Goal: Information Seeking & Learning: Compare options

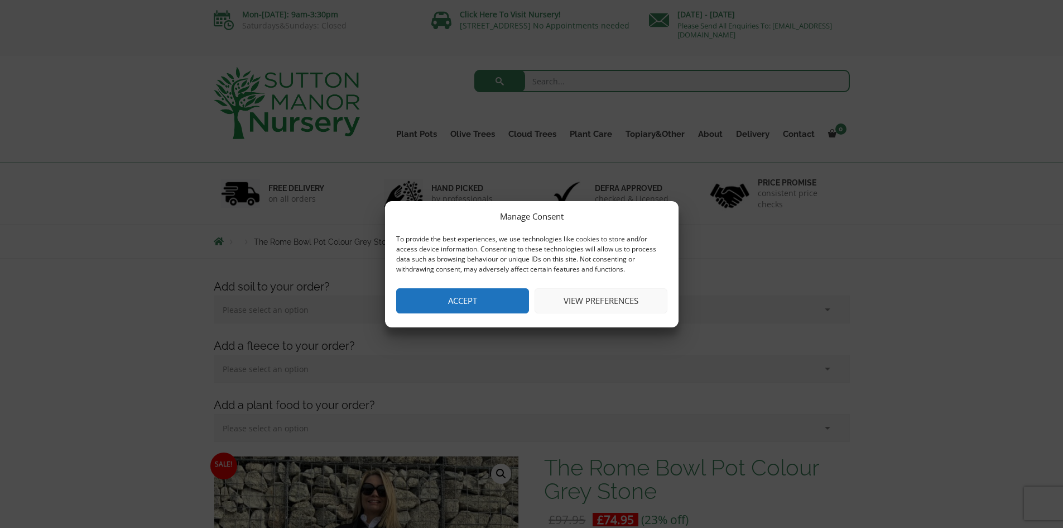
click at [617, 297] on button "View preferences" at bounding box center [601, 300] width 133 height 25
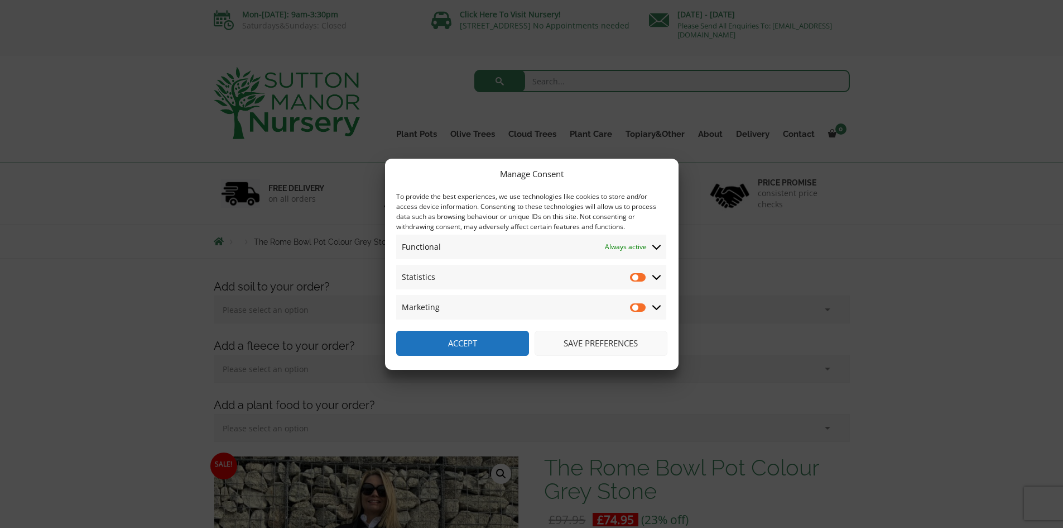
click at [589, 347] on button "Save preferences" at bounding box center [601, 342] width 133 height 25
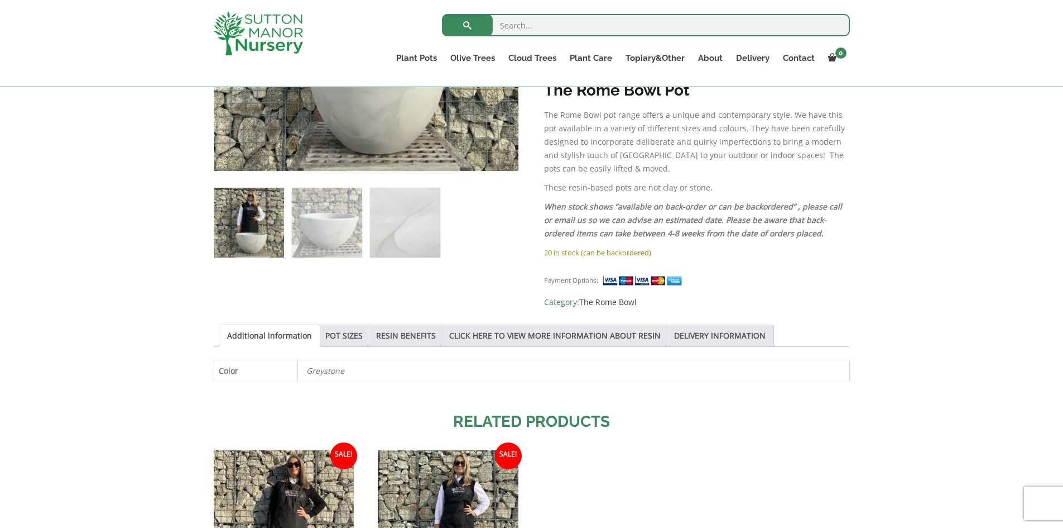
scroll to position [581, 0]
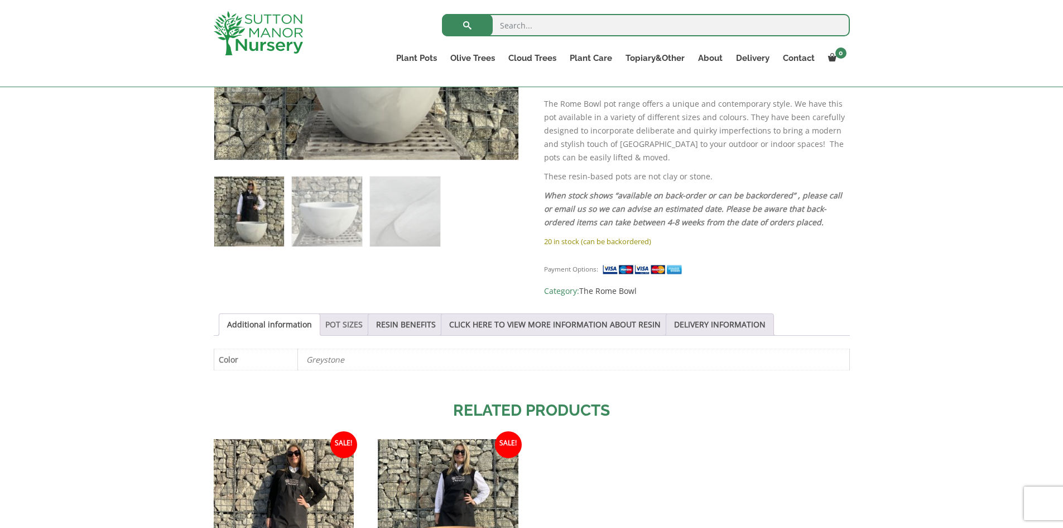
click at [344, 314] on link "POT SIZES" at bounding box center [343, 324] width 37 height 21
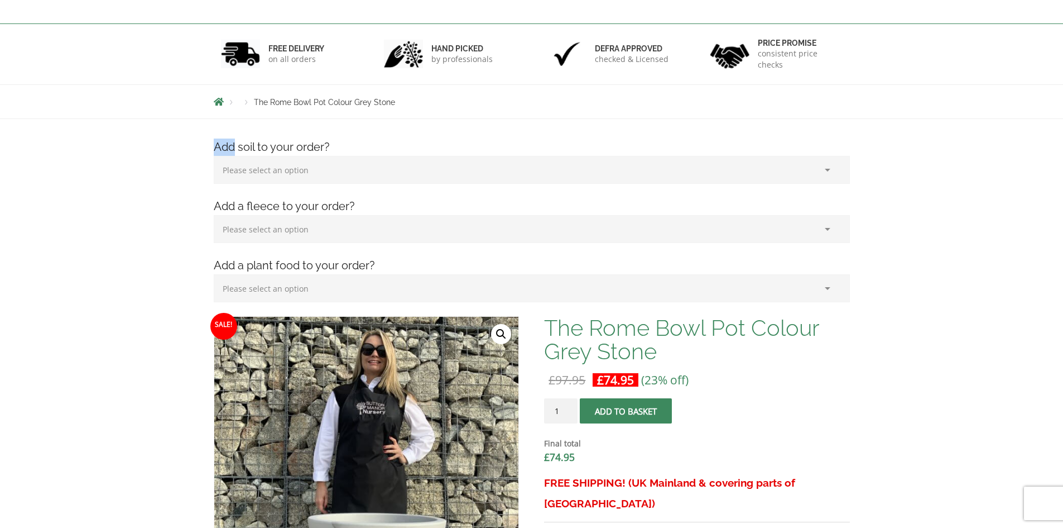
scroll to position [0, 0]
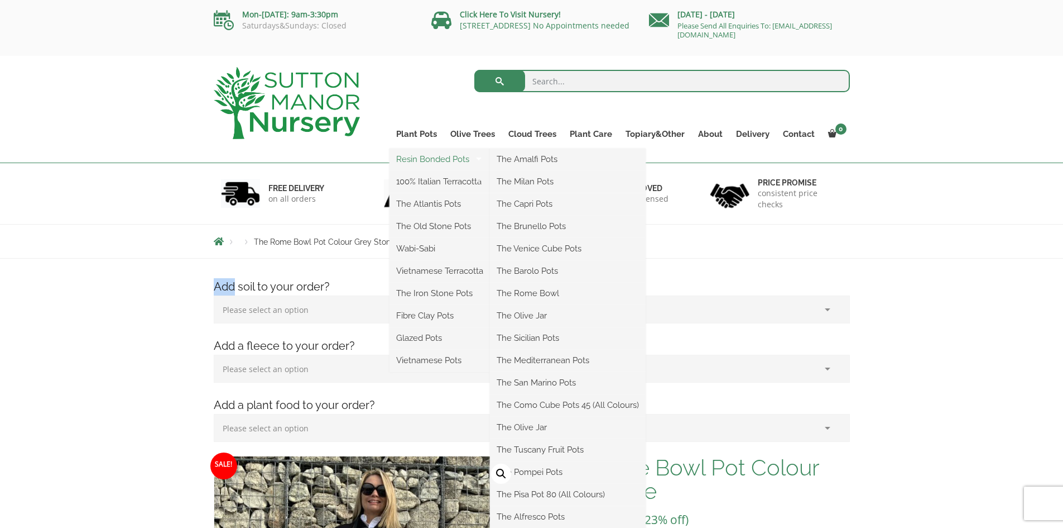
click at [438, 159] on link "Resin Bonded Pots" at bounding box center [440, 159] width 100 height 17
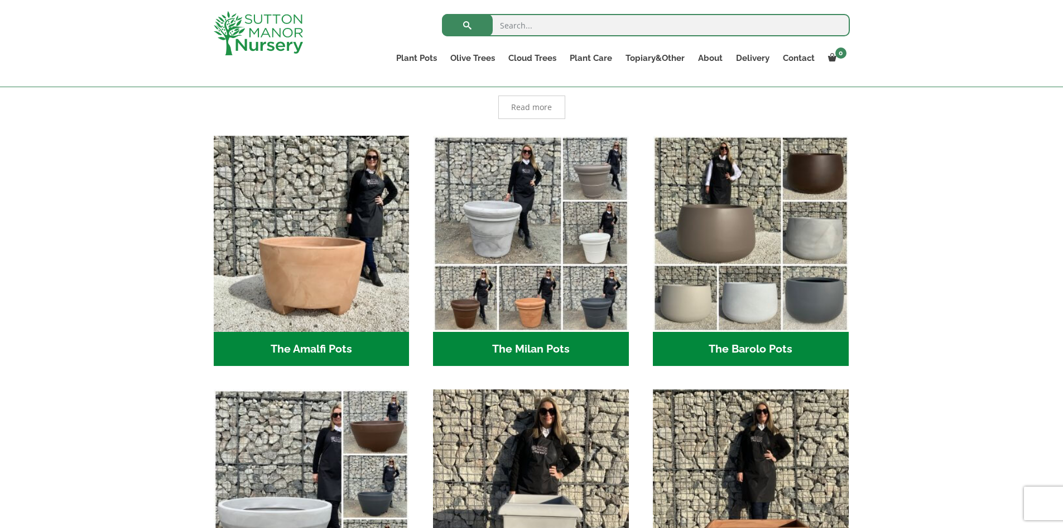
scroll to position [258, 0]
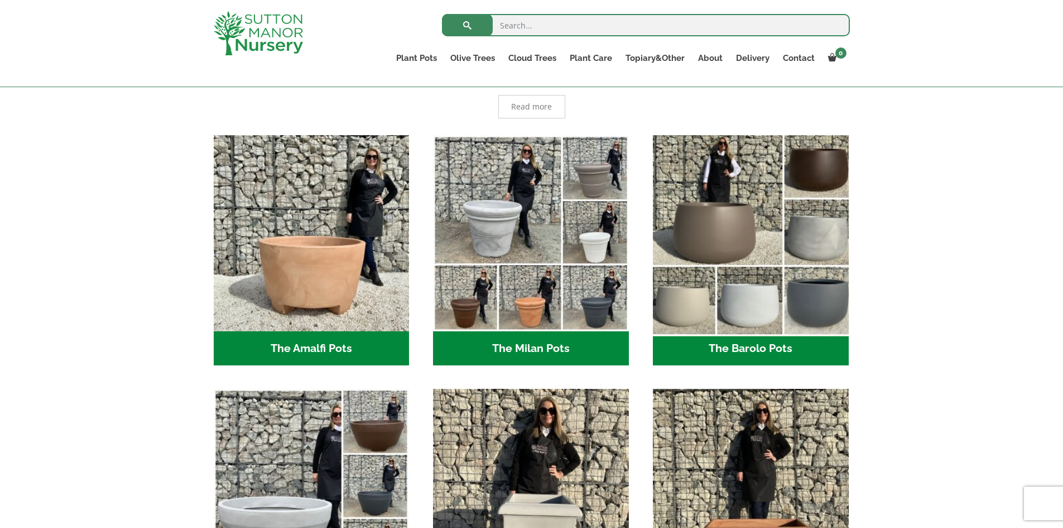
click at [750, 305] on img "Visit product category The Barolo Pots" at bounding box center [750, 232] width 205 height 205
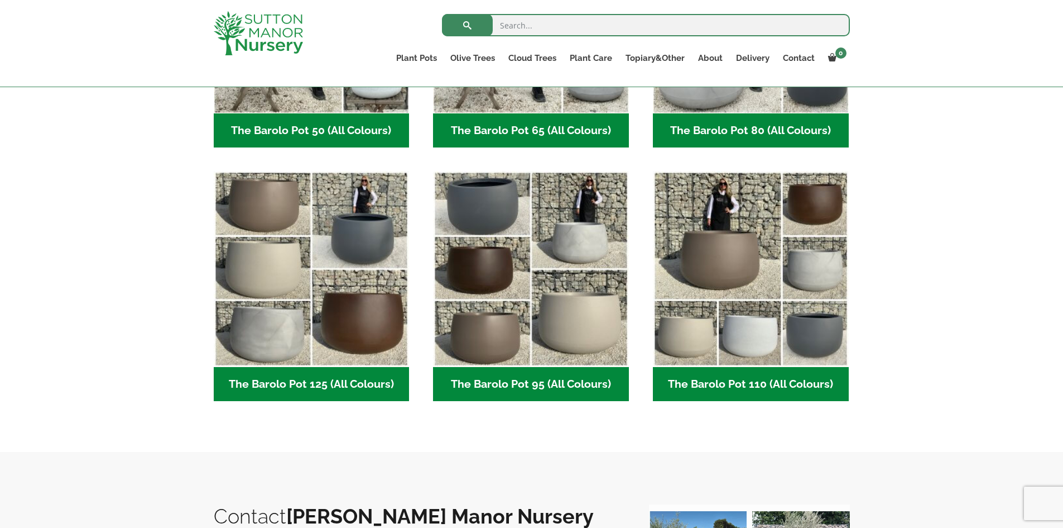
scroll to position [463, 0]
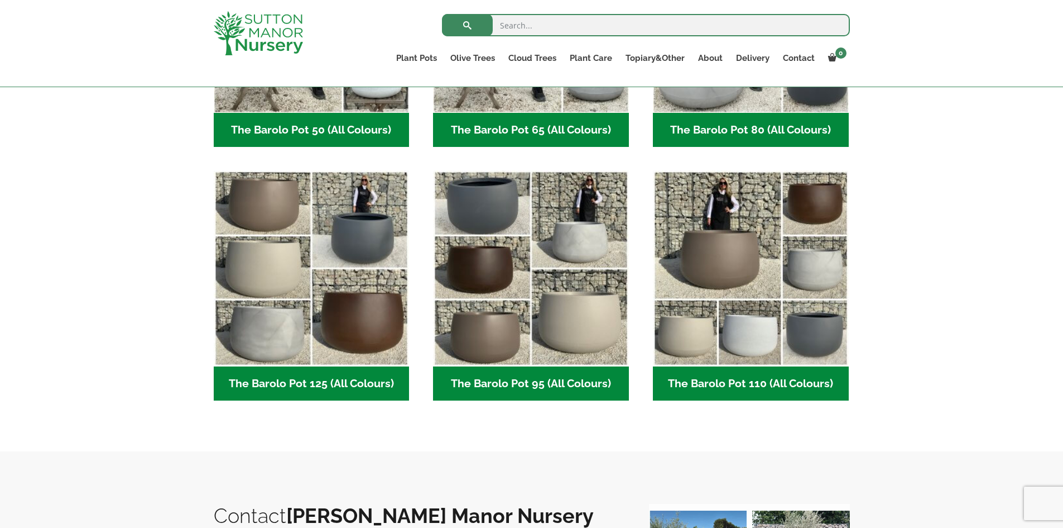
click at [765, 386] on h2 "The Barolo Pot 110 (All Colours) (7)" at bounding box center [751, 383] width 196 height 35
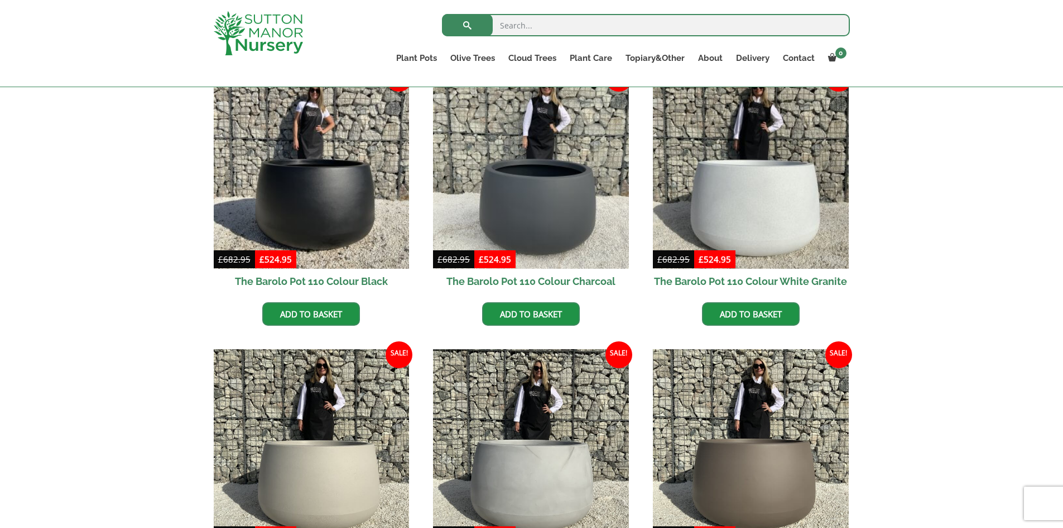
scroll to position [279, 0]
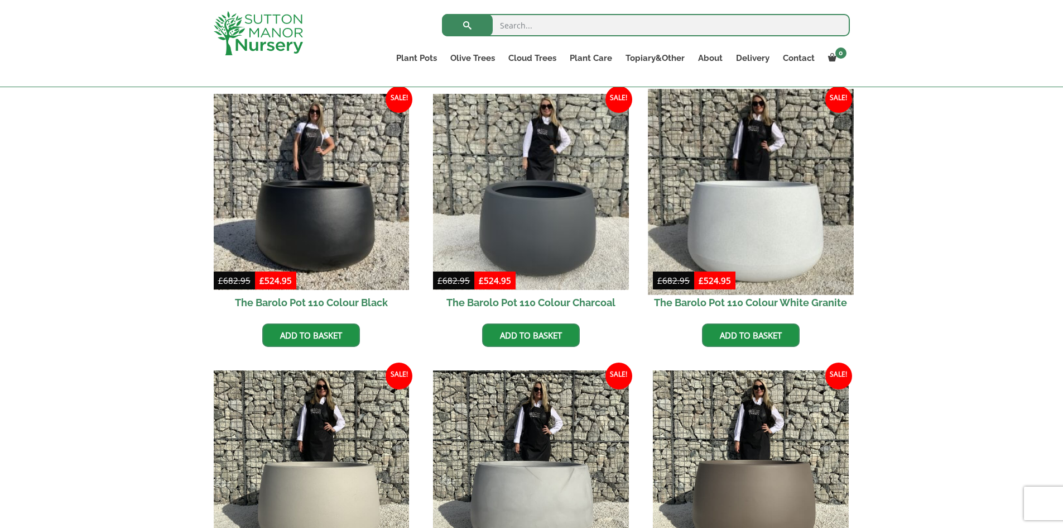
click at [779, 223] on img at bounding box center [750, 191] width 205 height 205
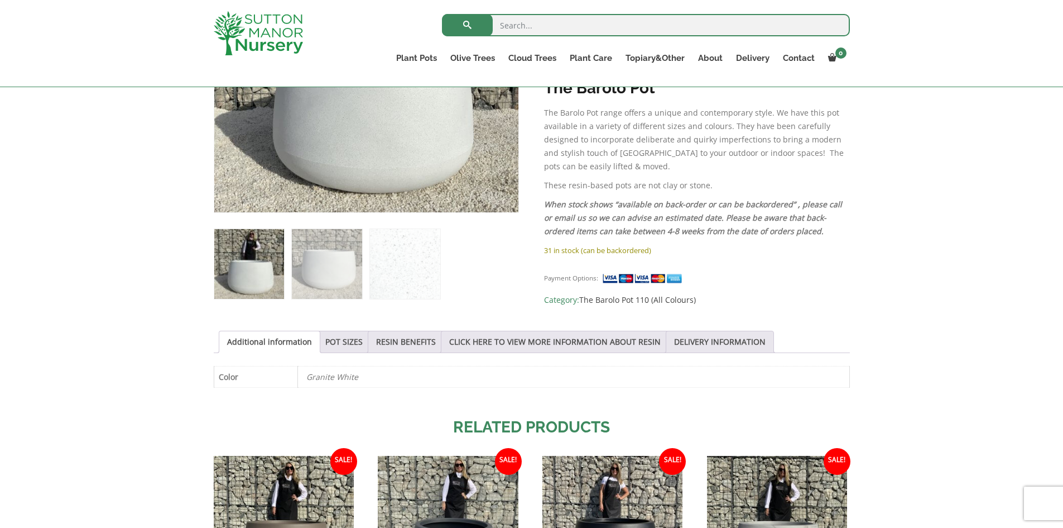
scroll to position [357, 0]
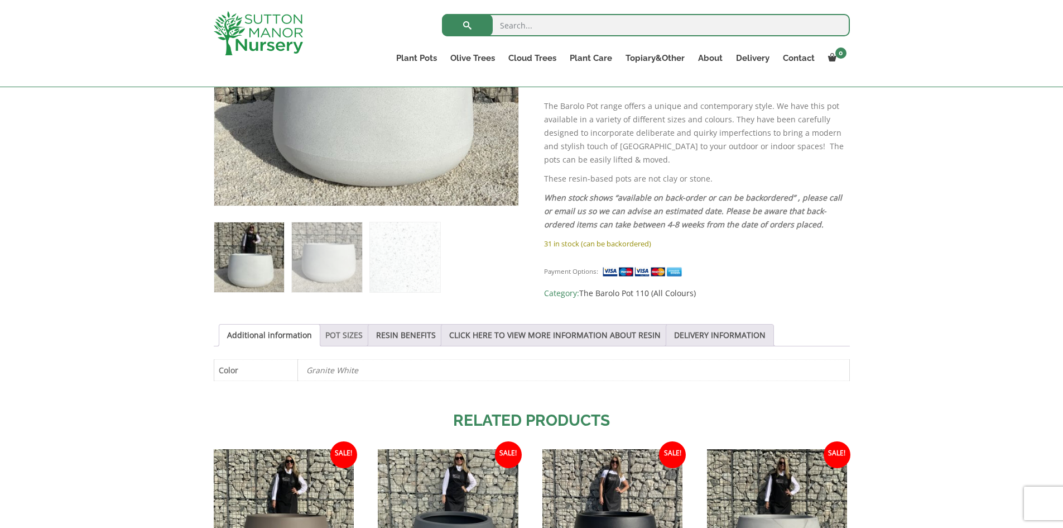
click at [344, 342] on link "POT SIZES" at bounding box center [343, 334] width 37 height 21
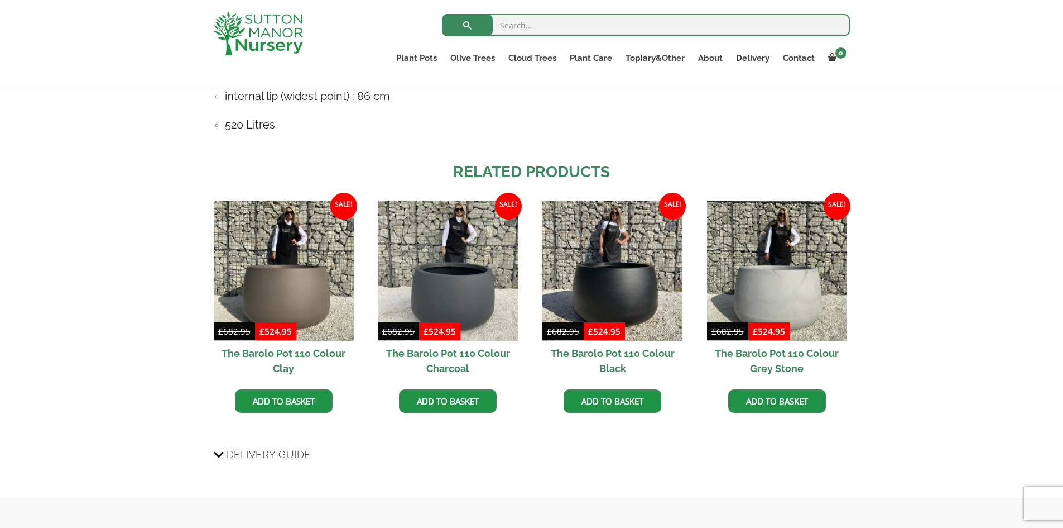
scroll to position [835, 0]
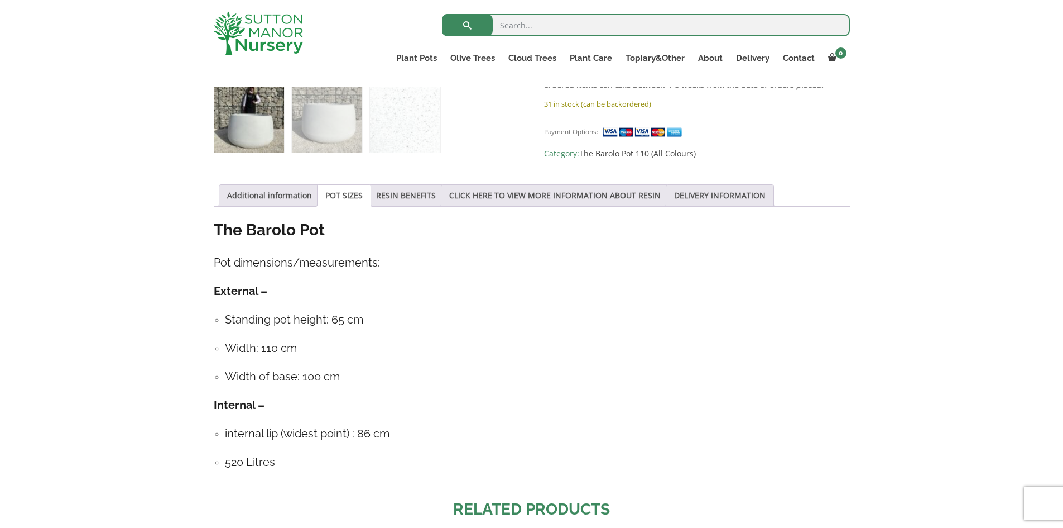
scroll to position [497, 0]
click at [262, 186] on link "Additional information" at bounding box center [269, 194] width 85 height 21
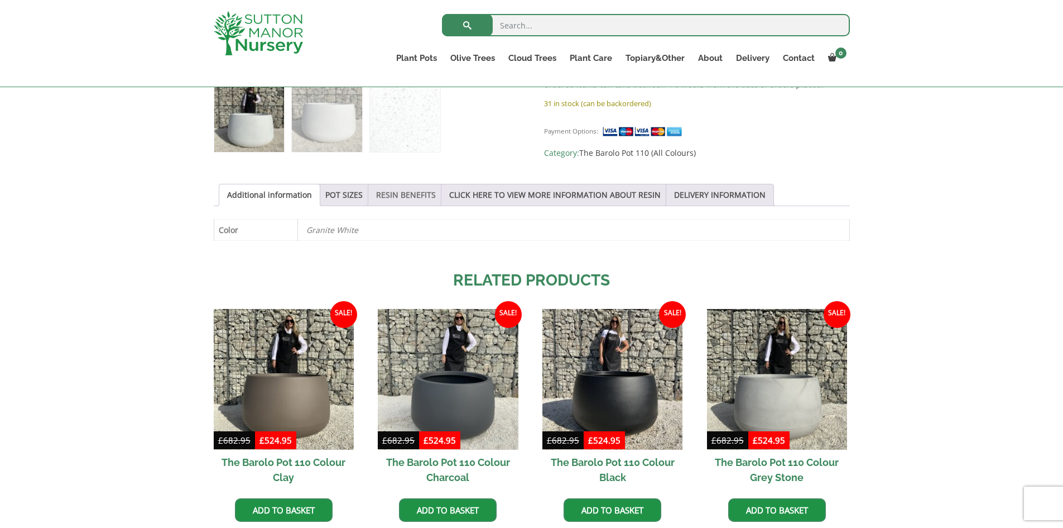
click at [419, 186] on link "RESIN BENEFITS" at bounding box center [406, 194] width 60 height 21
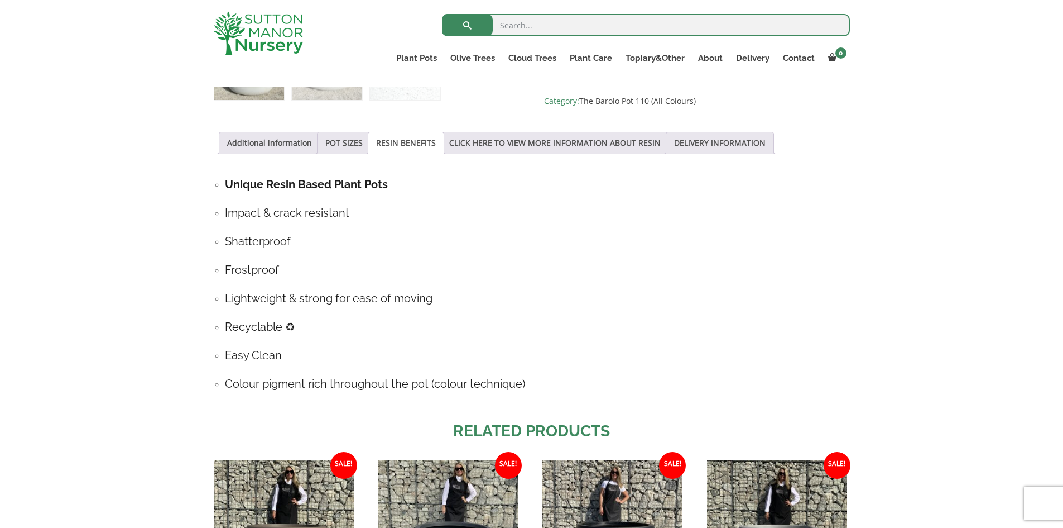
scroll to position [550, 0]
click at [598, 139] on link "CLICK HERE TO VIEW MORE INFORMATION ABOUT RESIN" at bounding box center [555, 141] width 212 height 21
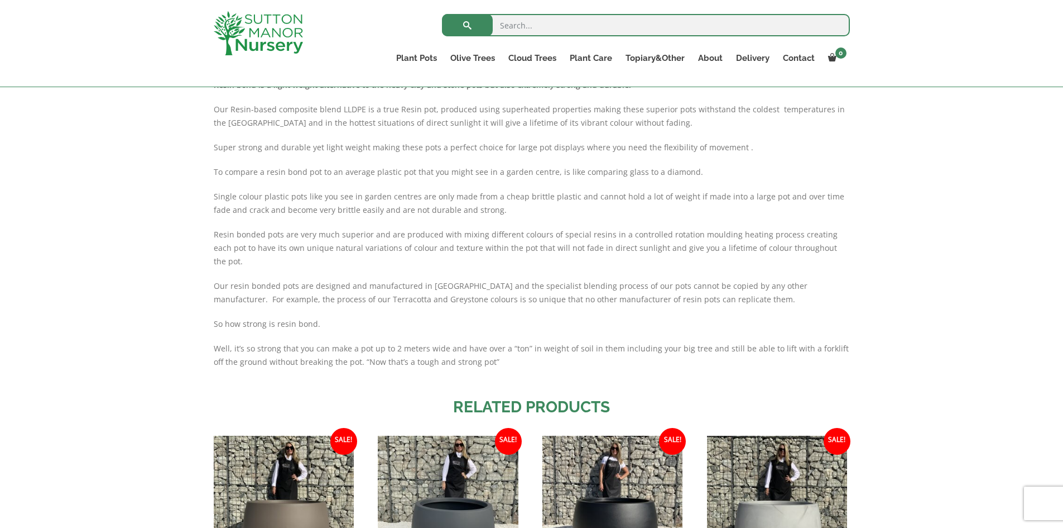
scroll to position [663, 0]
click at [1035, 321] on div "Sale! 🔍 The Barolo Pot 110 Colour White Granite £ 682.95 Original price was: £6…" at bounding box center [531, 153] width 1063 height 1157
click at [1034, 315] on div "Sale! 🔍 The Barolo Pot 110 Colour White Granite £ 682.95 Original price was: £6…" at bounding box center [531, 153] width 1063 height 1157
click at [1033, 312] on div "Sale! 🔍 The Barolo Pot 110 Colour White Granite £ 682.95 Original price was: £6…" at bounding box center [531, 153] width 1063 height 1157
click at [1033, 306] on div "Sale! 🔍 The Barolo Pot 110 Colour White Granite £ 682.95 Original price was: £6…" at bounding box center [531, 153] width 1063 height 1157
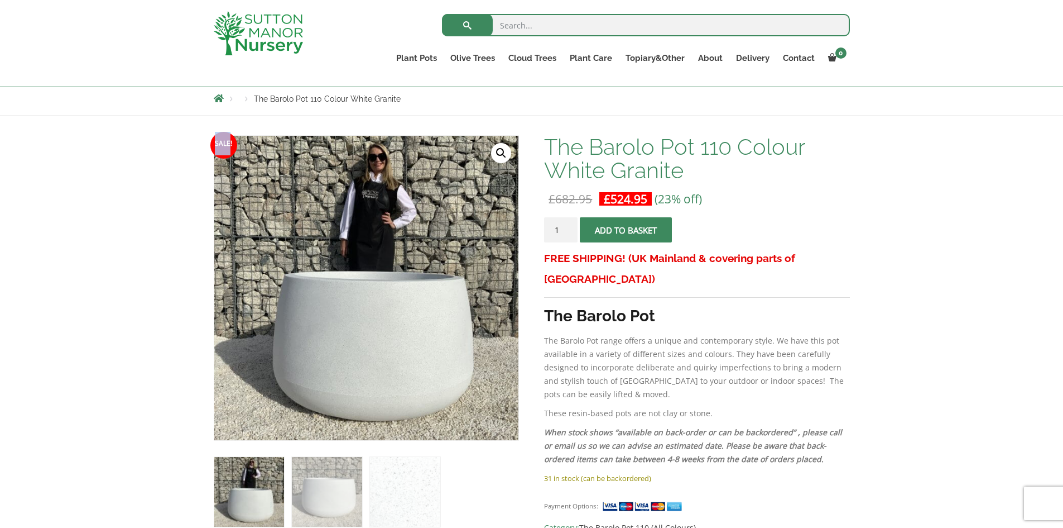
scroll to position [121, 0]
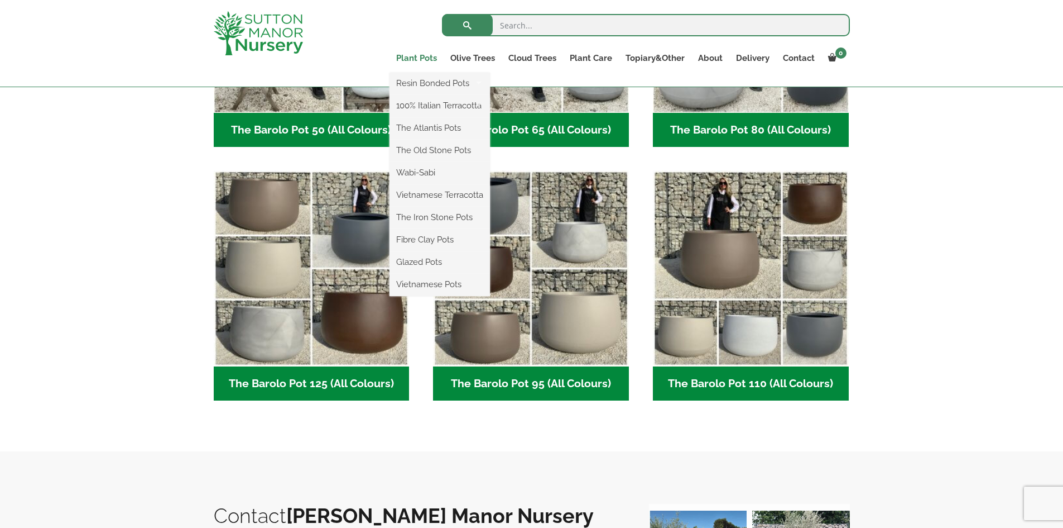
click at [423, 56] on link "Plant Pots" at bounding box center [417, 58] width 54 height 16
click at [469, 78] on link "Resin Bonded Pots" at bounding box center [440, 83] width 100 height 17
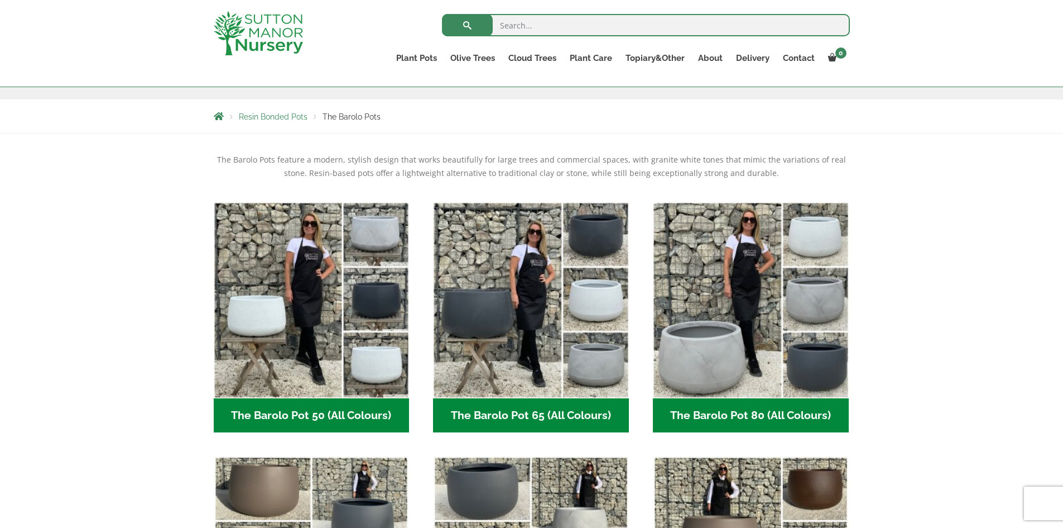
scroll to position [176, 0]
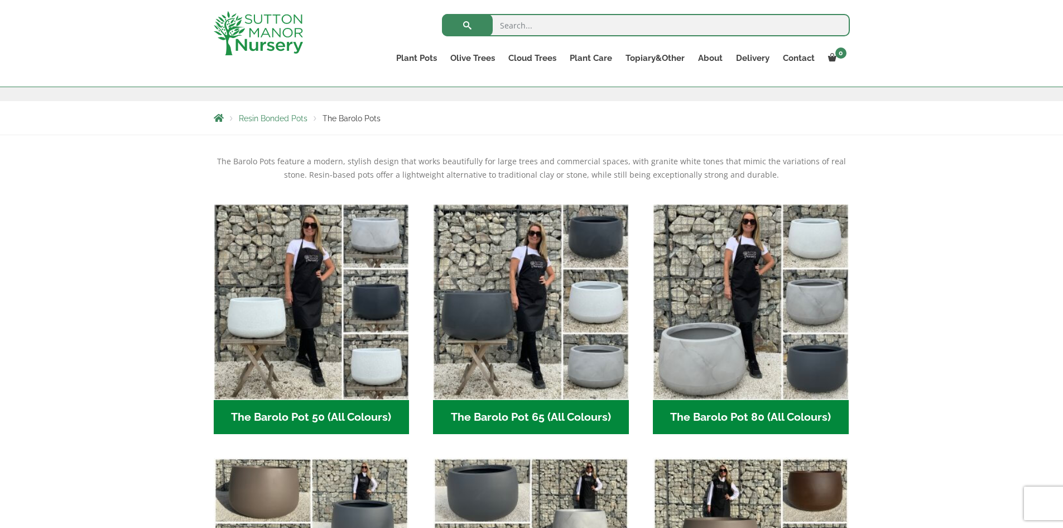
click at [273, 114] on span "Resin Bonded Pots" at bounding box center [273, 118] width 69 height 9
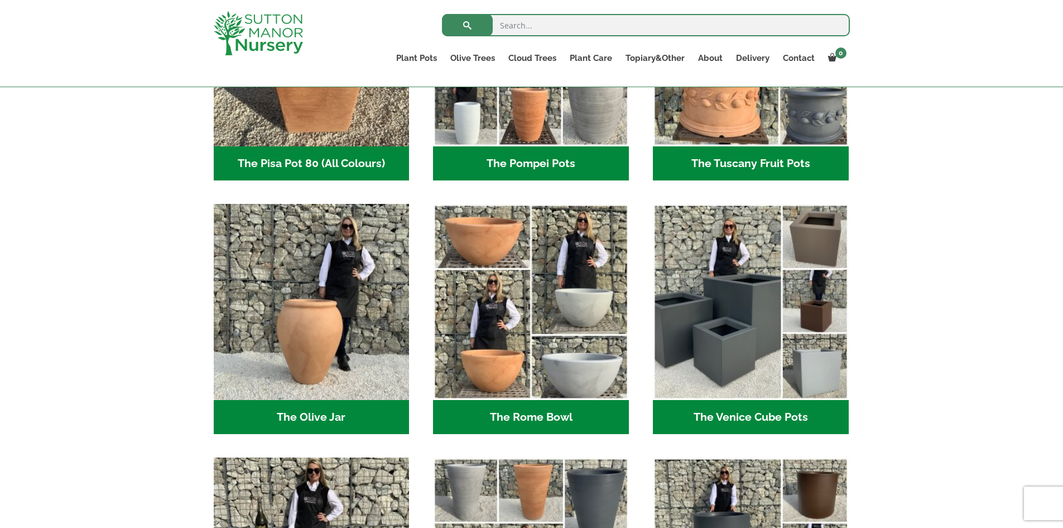
scroll to position [949, 0]
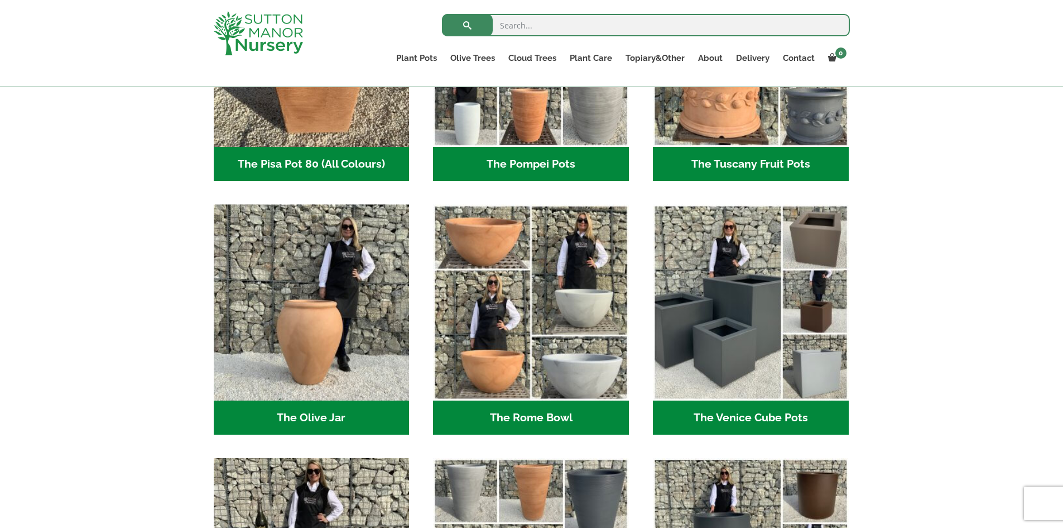
click at [1029, 379] on div "Resin-based pots. Resin bond is a lightweight alternative to heavy clay and sto…" at bounding box center [531, 177] width 1063 height 1629
click at [579, 420] on h2 "The Rome Bowl (3)" at bounding box center [531, 417] width 196 height 35
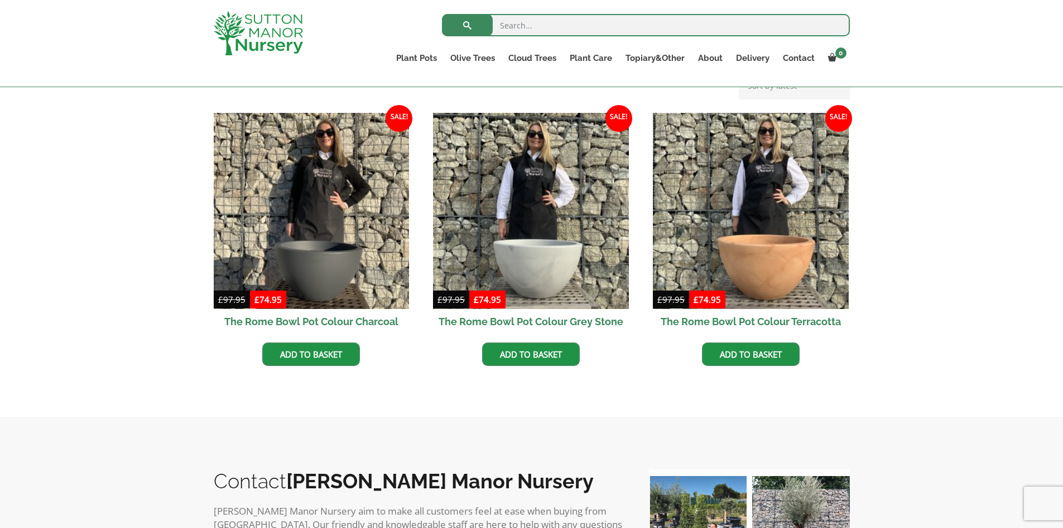
click at [1032, 347] on div "The Rome Bowl is a small, elegant pot designed to hold a neat topiary ball, add…" at bounding box center [531, 209] width 1063 height 413
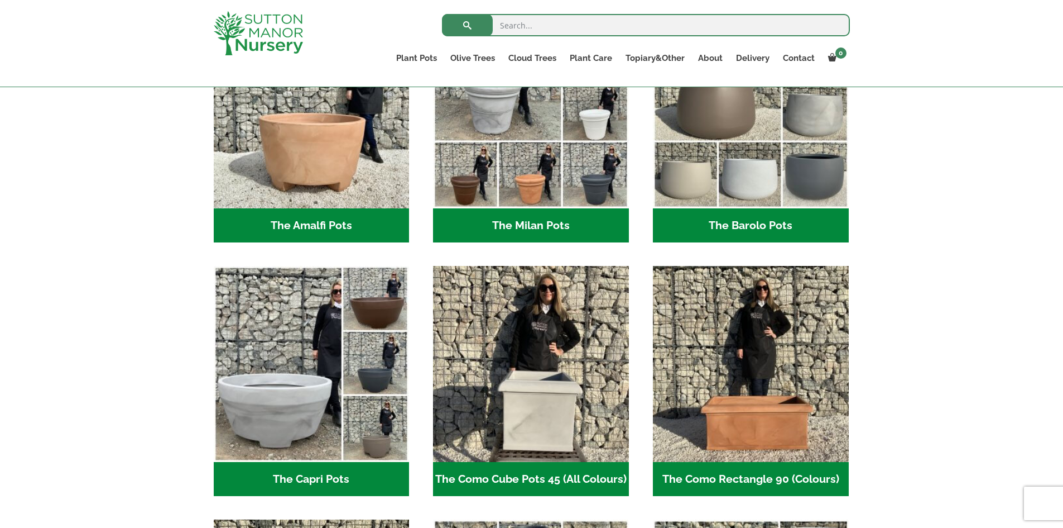
scroll to position [252, 0]
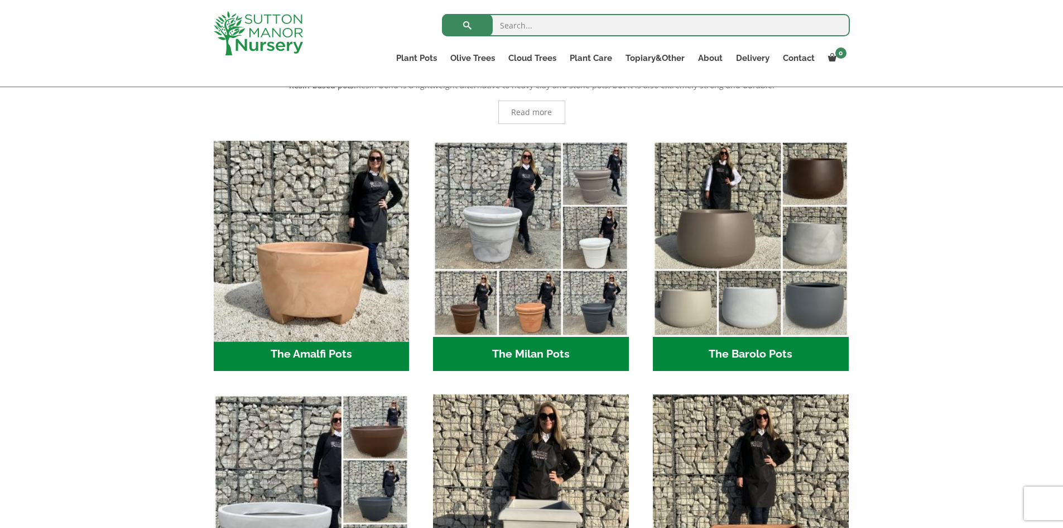
click at [322, 257] on img "Visit product category The Amalfi Pots" at bounding box center [311, 238] width 205 height 205
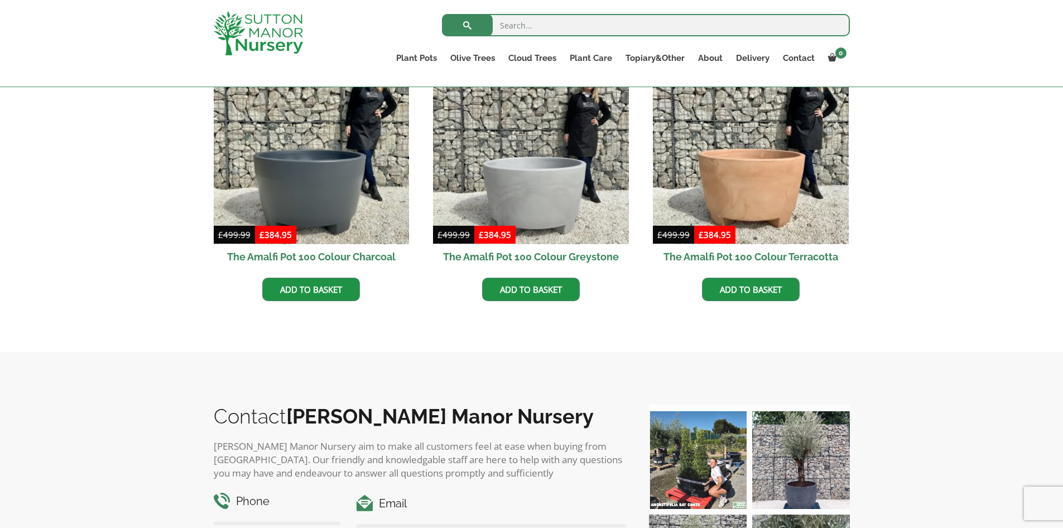
scroll to position [376, 0]
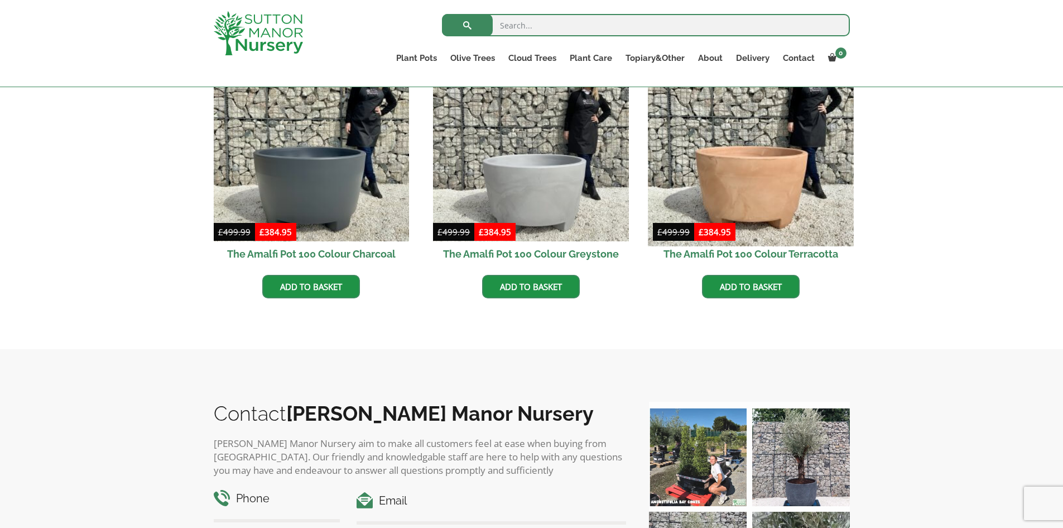
click at [764, 160] on img at bounding box center [750, 142] width 205 height 205
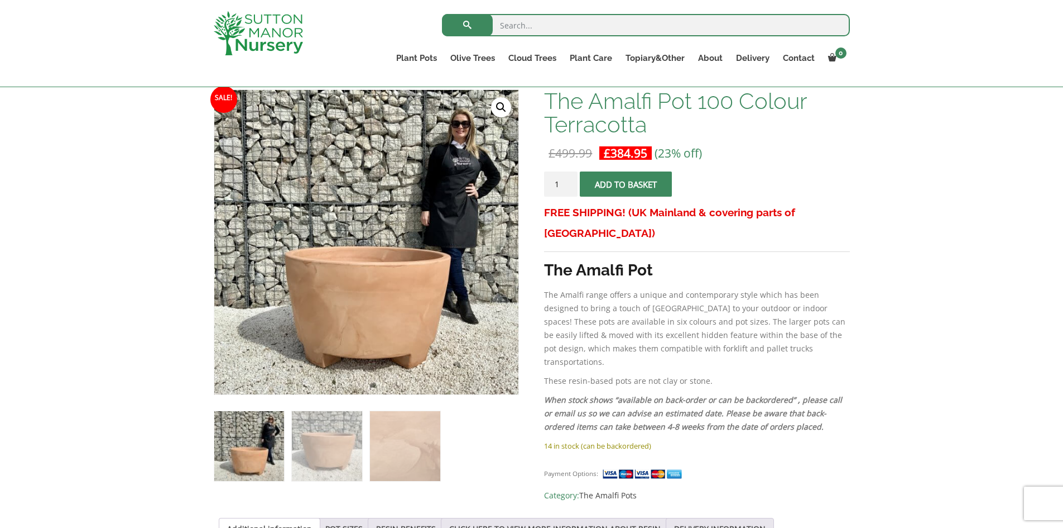
scroll to position [170, 0]
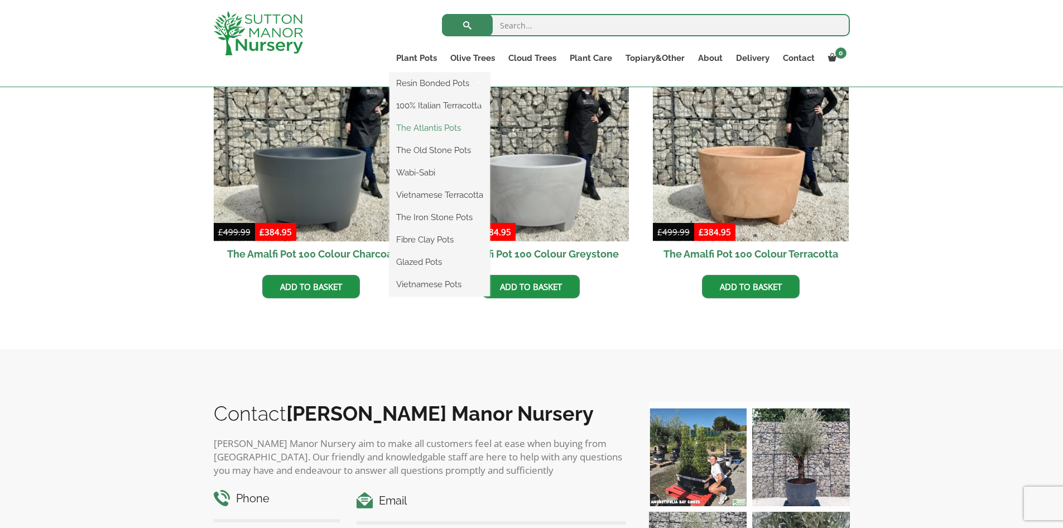
click at [444, 125] on link "The Atlantis Pots" at bounding box center [440, 127] width 100 height 17
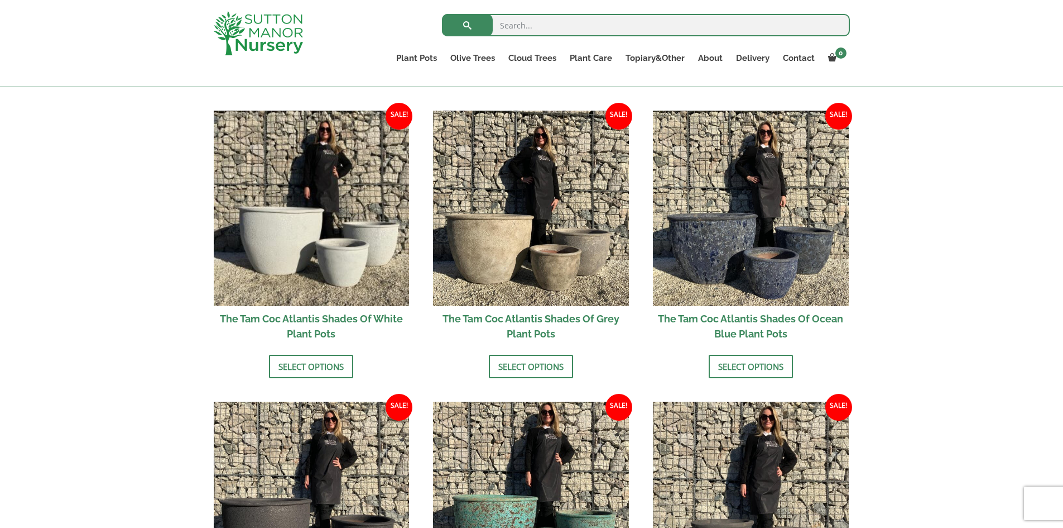
scroll to position [650, 0]
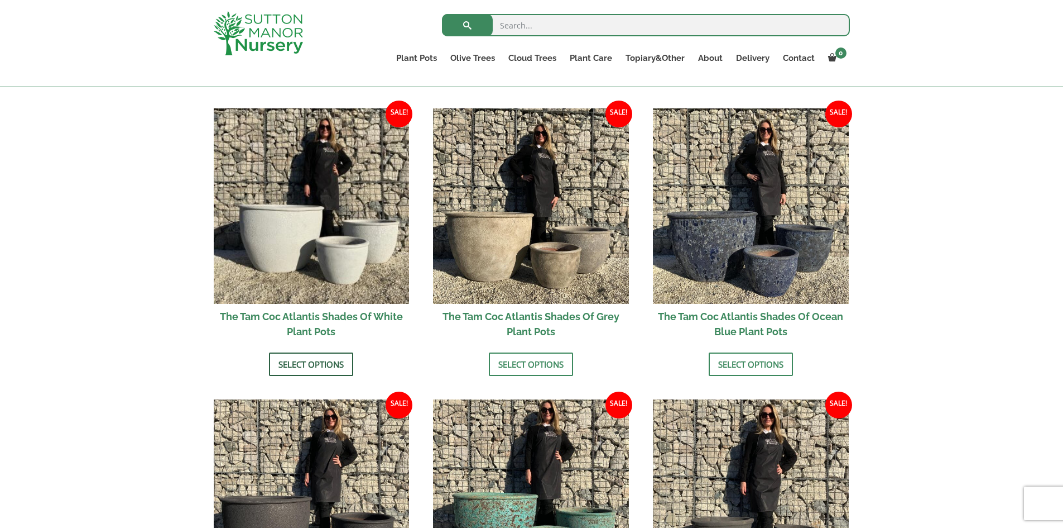
click at [326, 366] on link "Select options" at bounding box center [311, 363] width 84 height 23
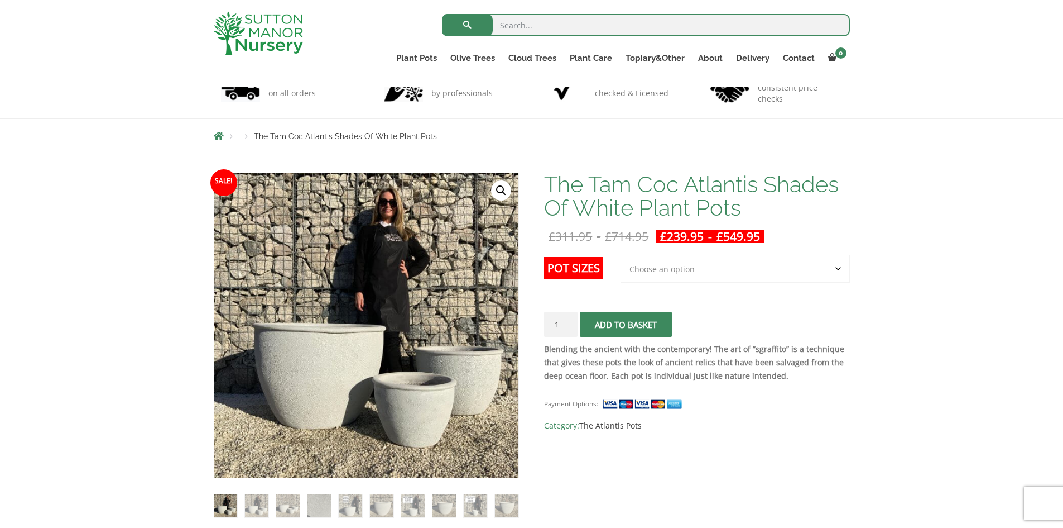
scroll to position [90, 0]
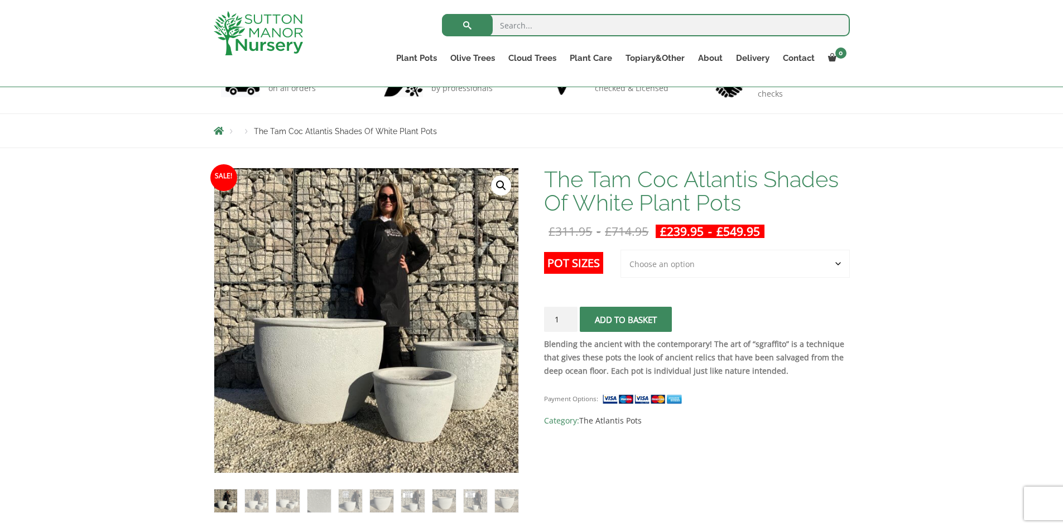
click at [845, 267] on select "Choose an option 3rd to Largest Pot In The Picture 2nd to Largest Pot In The Pi…" at bounding box center [735, 264] width 229 height 28
select select "Largest pot In The Picture"
click at [621, 250] on select "Choose an option 3rd to Largest Pot In The Picture 2nd to Largest Pot In The Pi…" at bounding box center [735, 264] width 229 height 28
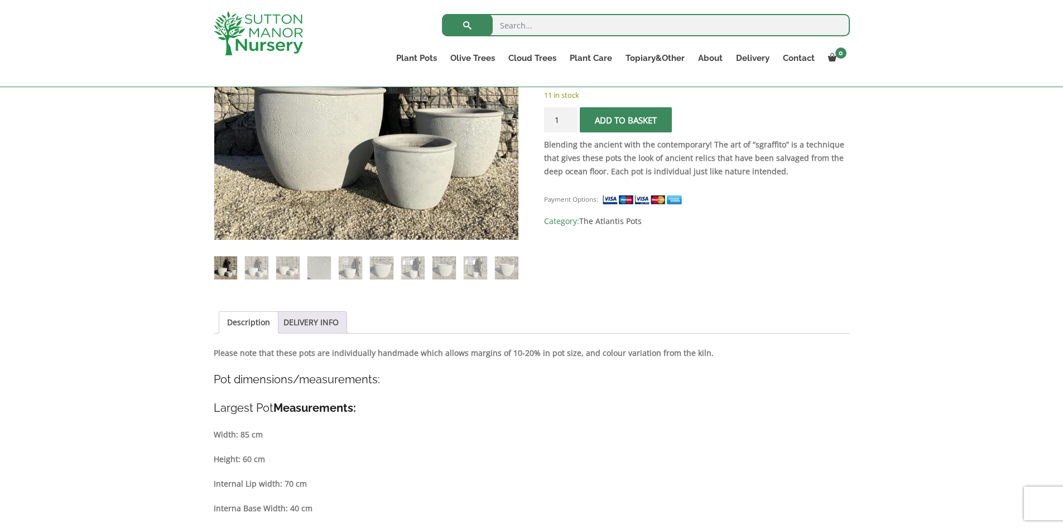
scroll to position [324, 0]
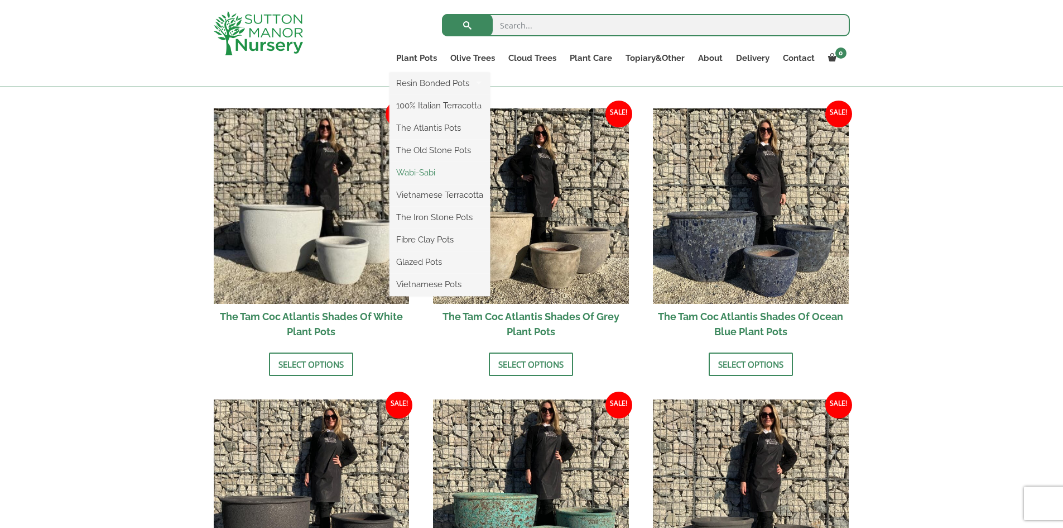
click at [424, 171] on link "Wabi-Sabi" at bounding box center [440, 172] width 100 height 17
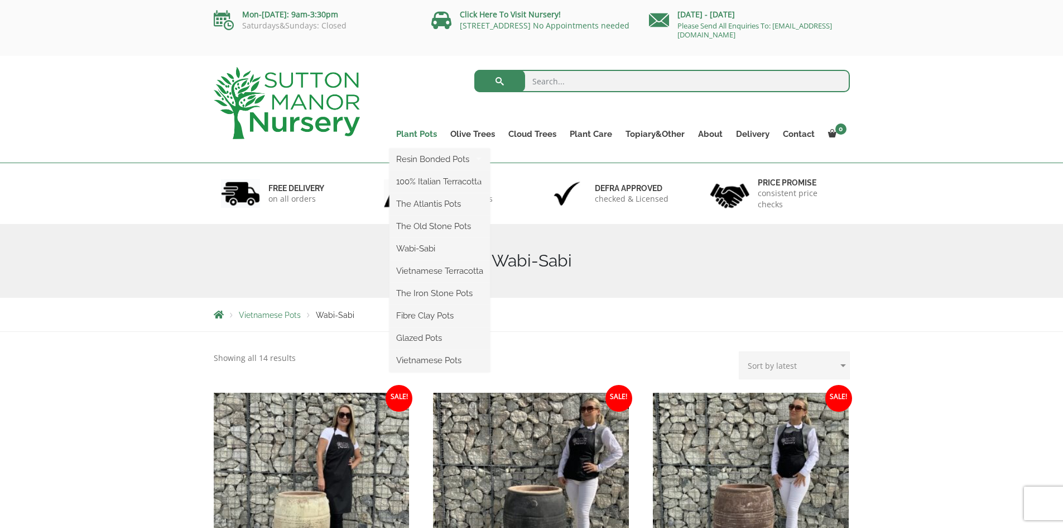
click at [418, 136] on link "Plant Pots" at bounding box center [417, 134] width 54 height 16
click at [445, 315] on link "Fibre Clay Pots" at bounding box center [440, 315] width 100 height 17
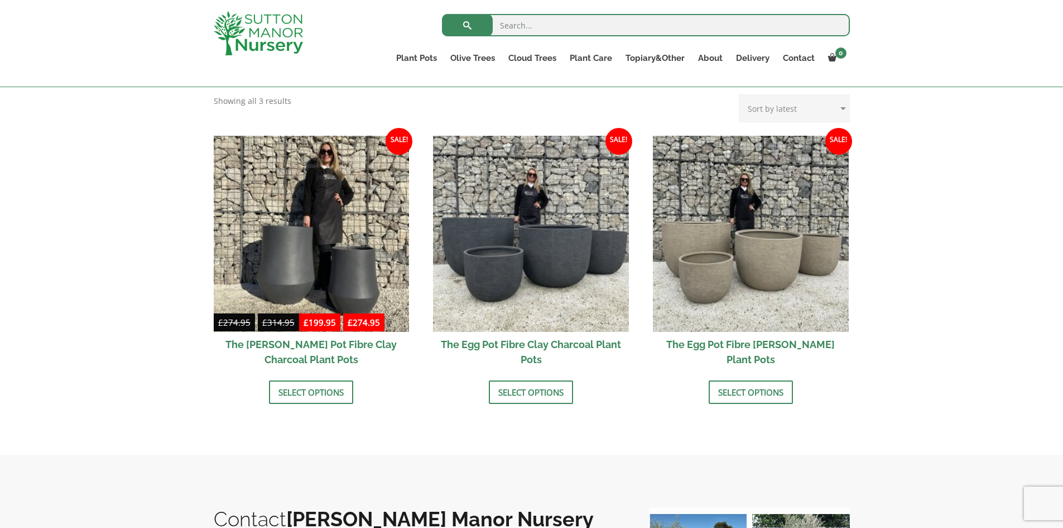
scroll to position [310, 0]
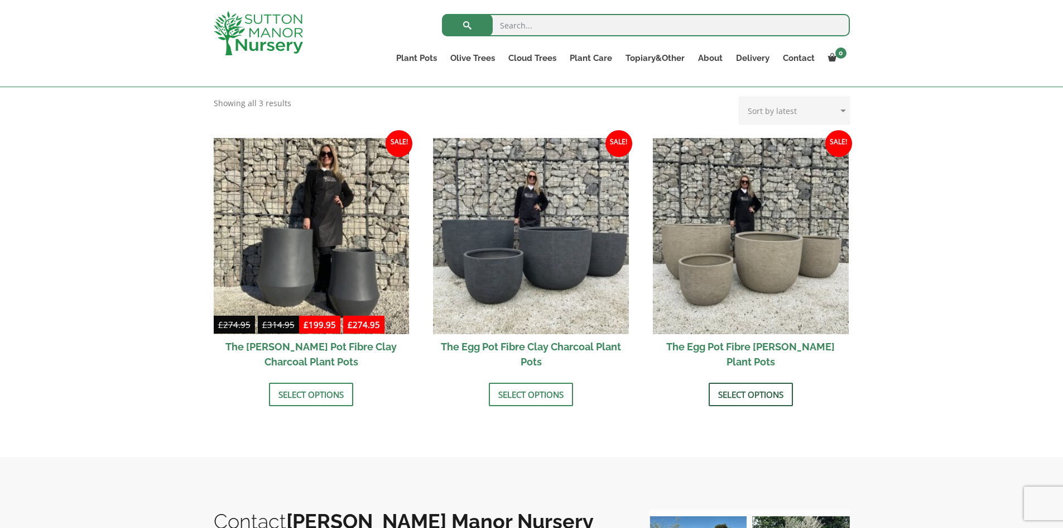
click at [766, 399] on link "Select options" at bounding box center [751, 393] width 84 height 23
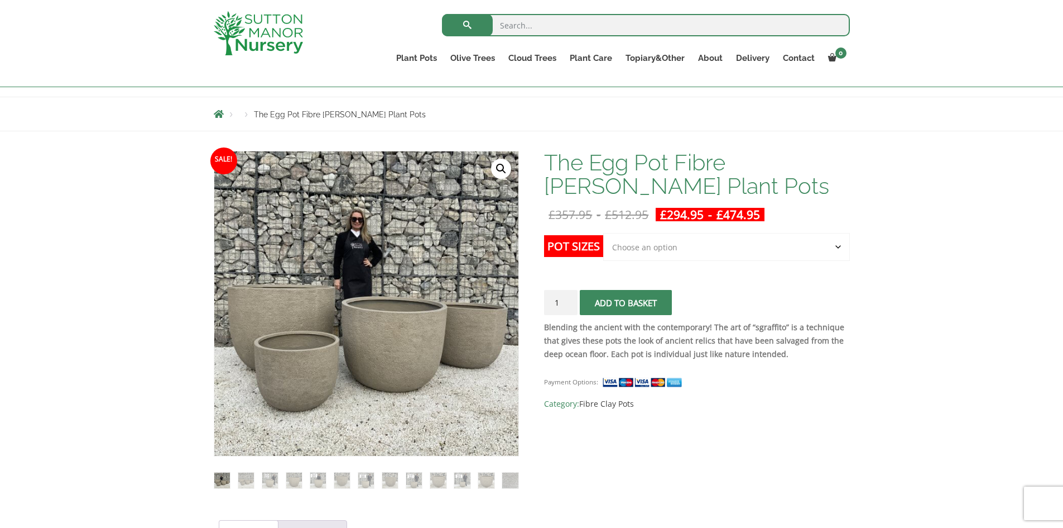
scroll to position [117, 0]
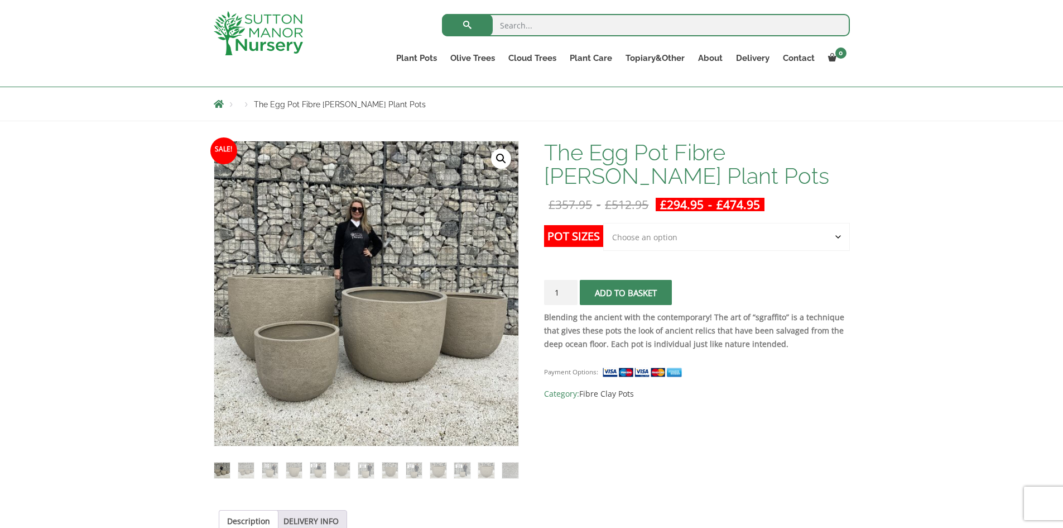
click at [839, 234] on select "Choose an option Click here to buy the 5th To Largest Pot In The Picture Click …" at bounding box center [726, 237] width 246 height 28
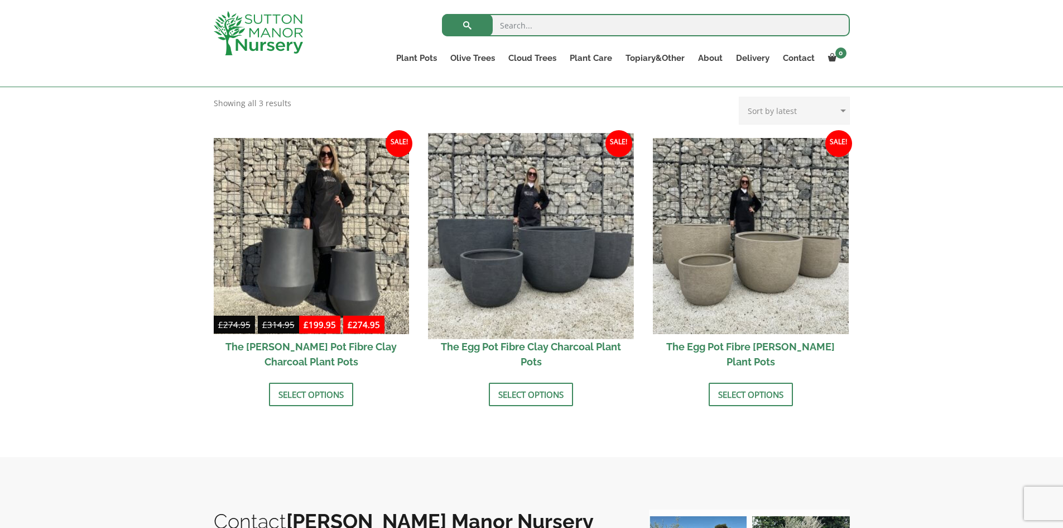
click at [559, 288] on img at bounding box center [531, 235] width 205 height 205
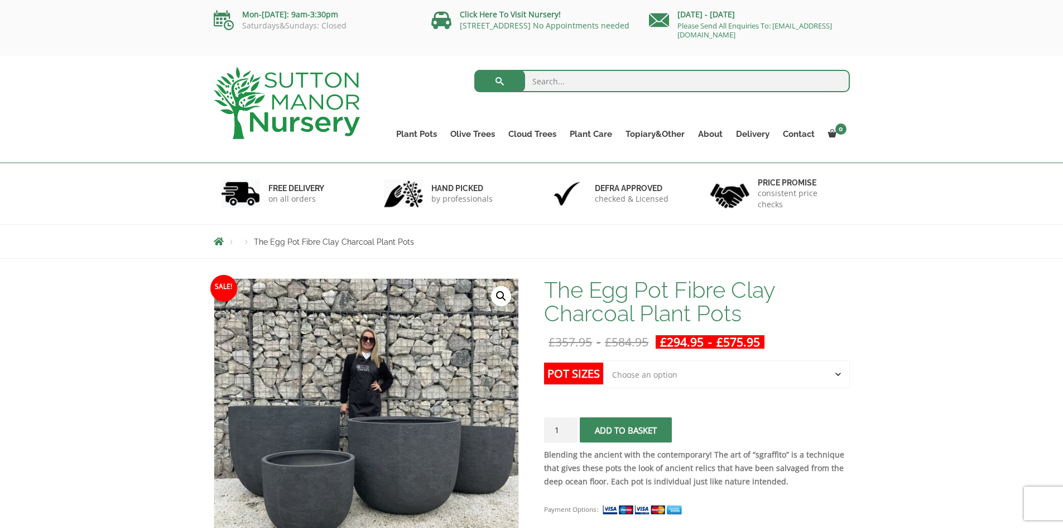
click at [838, 372] on select "Choose an option Click here to buy the 5th To Largest Pot In The Picture Click …" at bounding box center [726, 374] width 246 height 28
select select "Click here to buy The Largest Pot In The Picture"
click at [603, 360] on select "Choose an option Click here to buy the 5th To Largest Pot In The Picture Click …" at bounding box center [726, 374] width 246 height 28
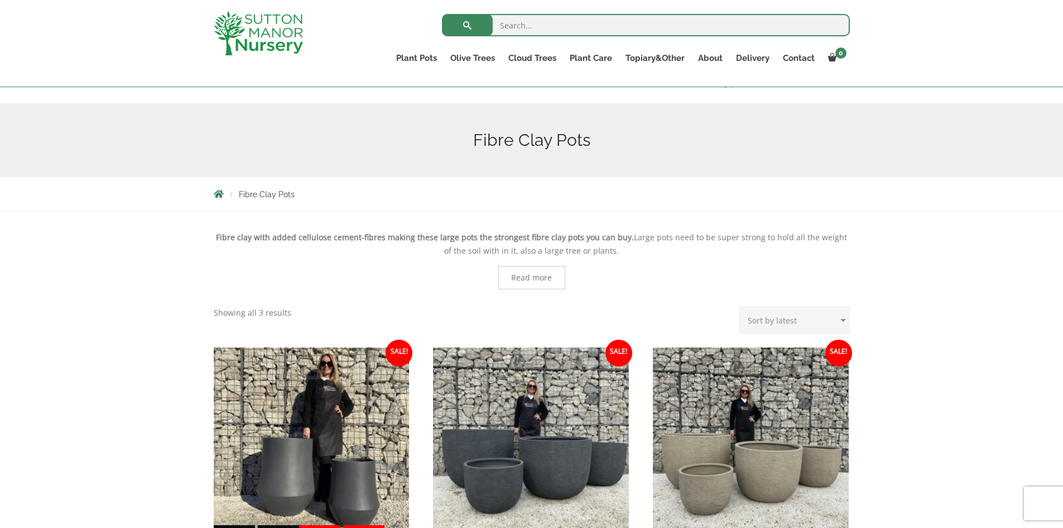
scroll to position [103, 0]
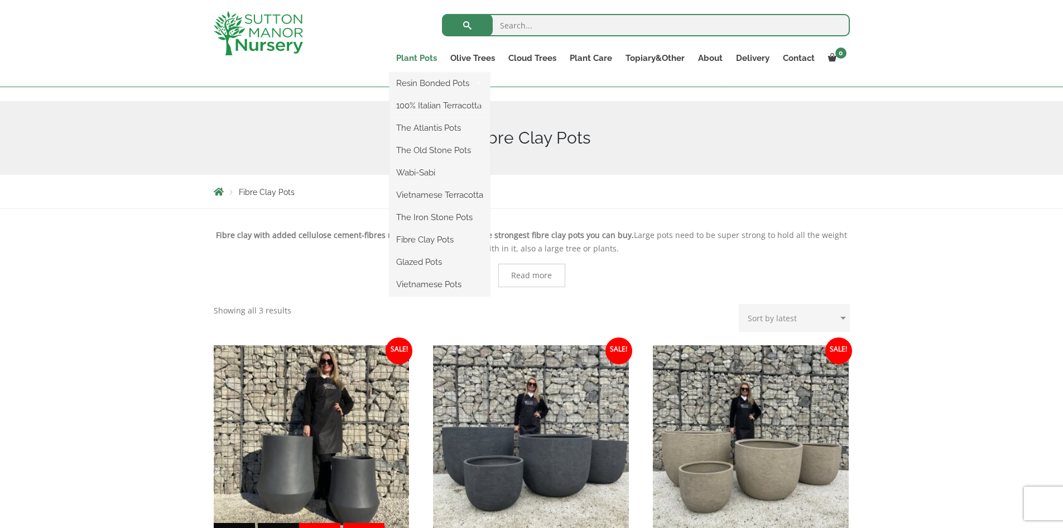
click at [419, 61] on link "Plant Pots" at bounding box center [417, 58] width 54 height 16
click at [439, 218] on link "The Iron Stone Pots" at bounding box center [440, 217] width 100 height 17
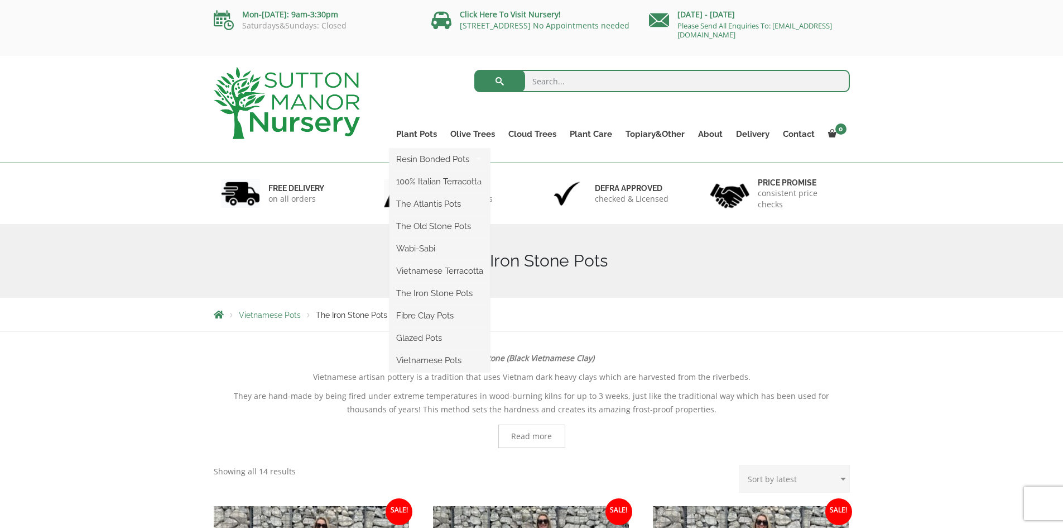
click at [417, 148] on ul "Resin Bonded Pots The Amalfi Pots The Milan Pots The Capri Pots The Brunello Po…" at bounding box center [440, 259] width 100 height 223
click at [443, 358] on link "Vietnamese Pots" at bounding box center [440, 360] width 100 height 17
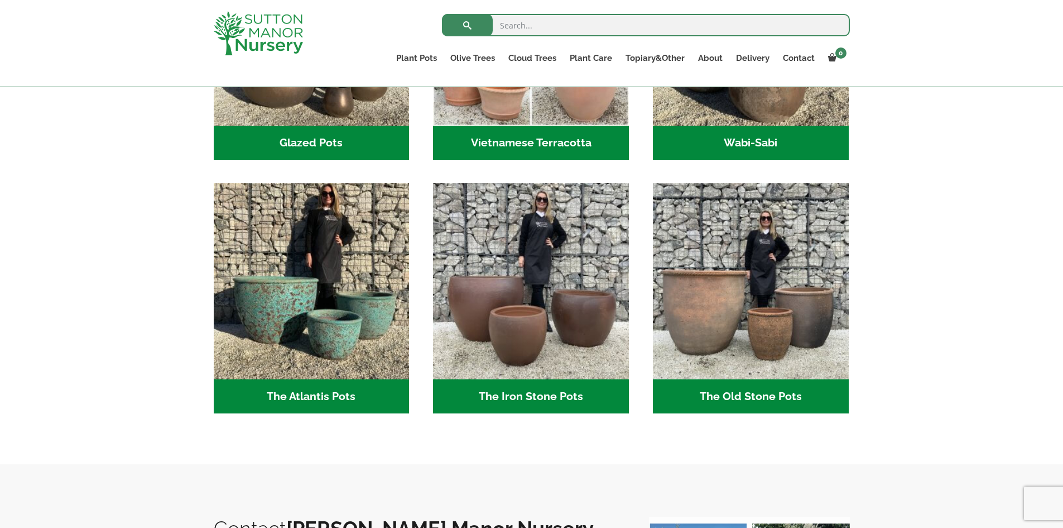
scroll to position [513, 0]
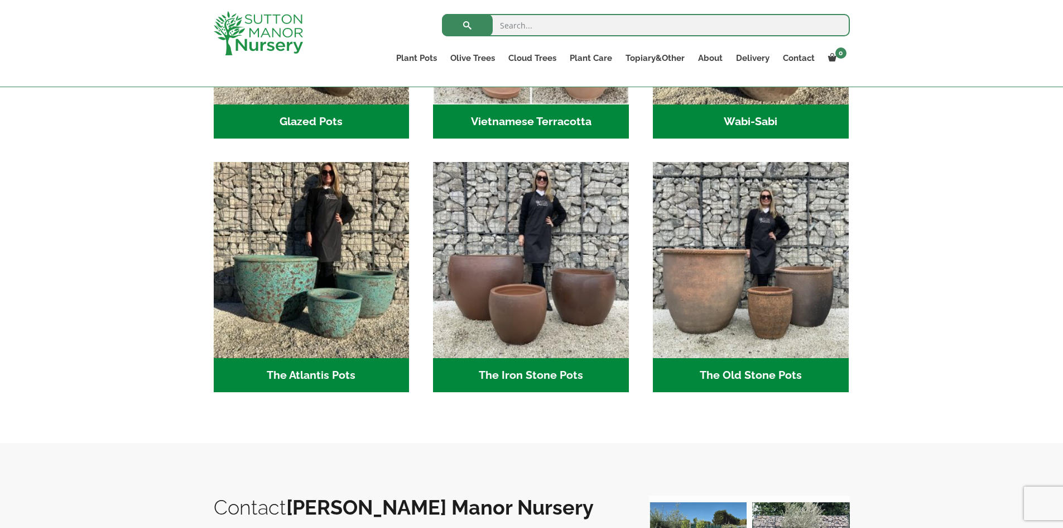
click at [743, 363] on h2 "The Old Stone Pots (7)" at bounding box center [751, 375] width 196 height 35
